Goal: Information Seeking & Learning: Learn about a topic

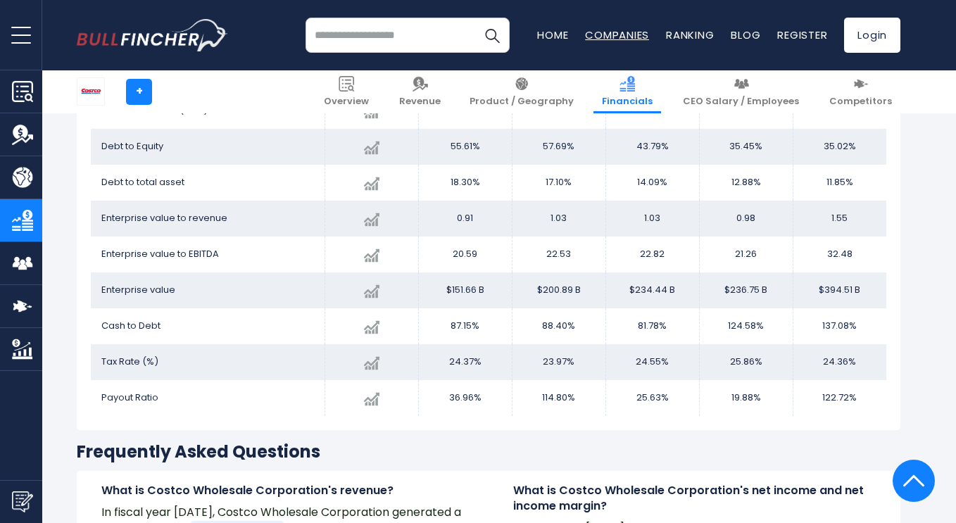
scroll to position [3027, 0]
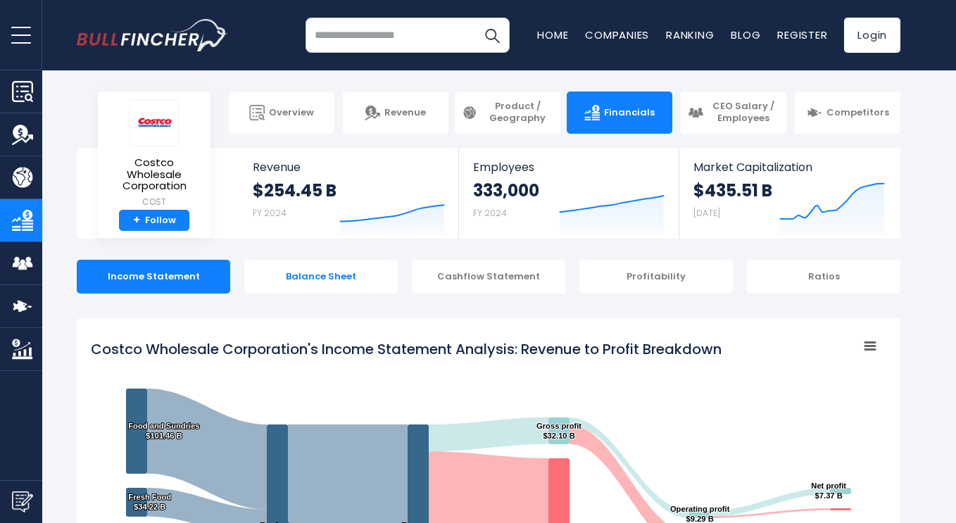
click at [300, 281] on div "Balance Sheet" at bounding box center [320, 277] width 153 height 34
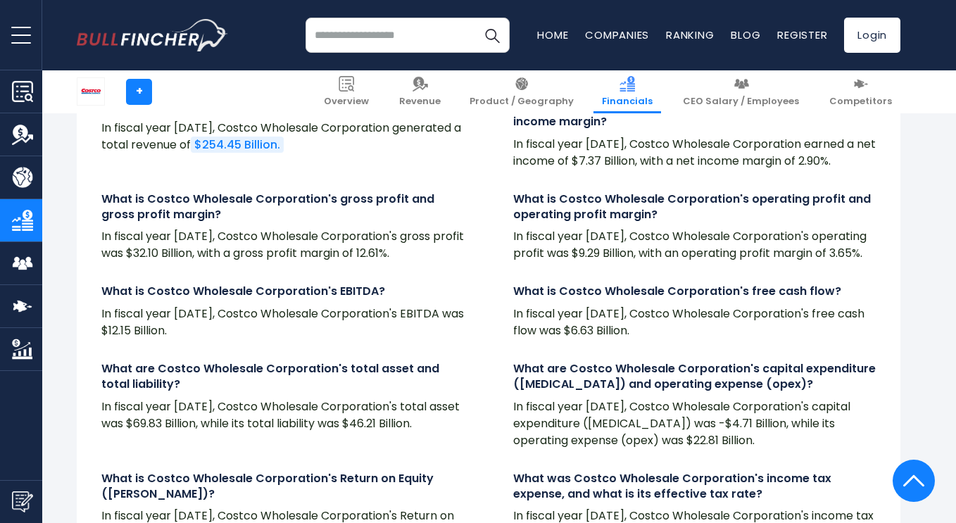
scroll to position [3305, 0]
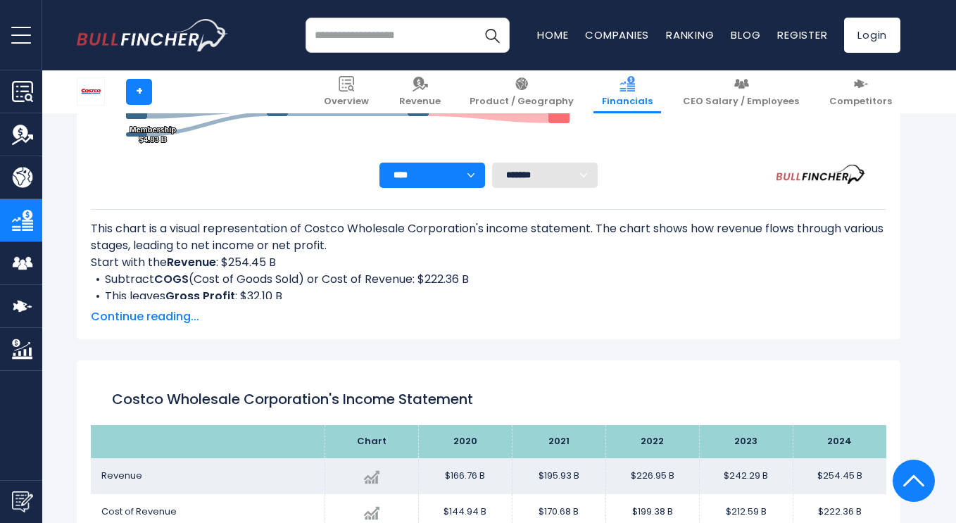
scroll to position [550, 0]
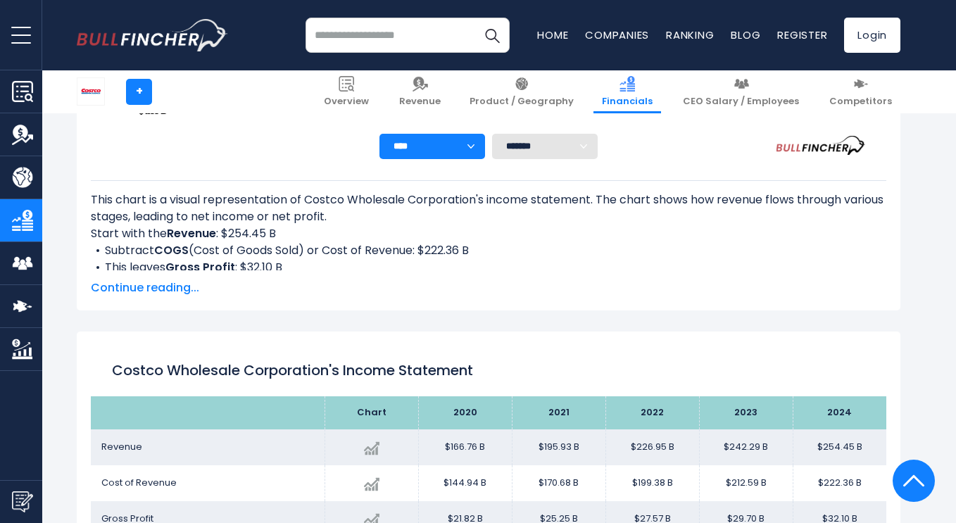
click at [146, 284] on span "Continue reading..." at bounding box center [488, 287] width 795 height 17
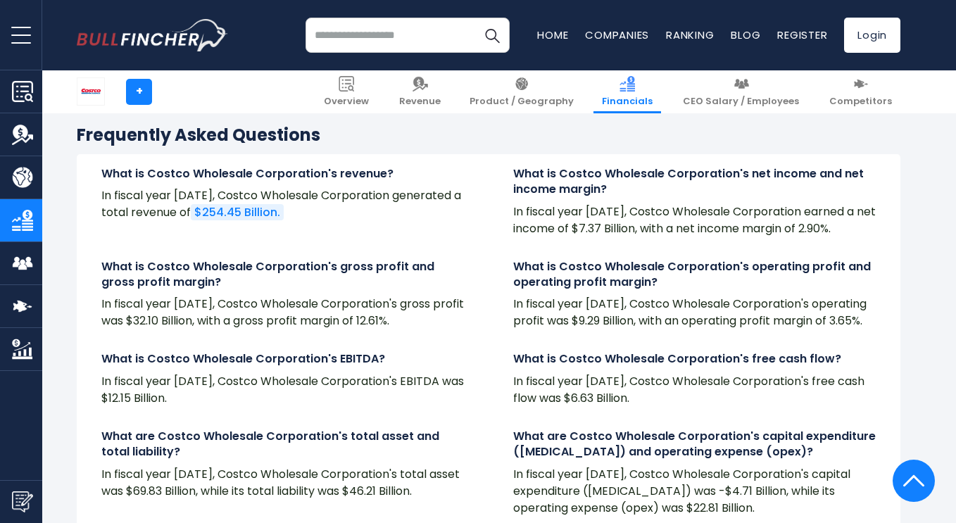
scroll to position [3507, 0]
